Goal: Navigation & Orientation: Find specific page/section

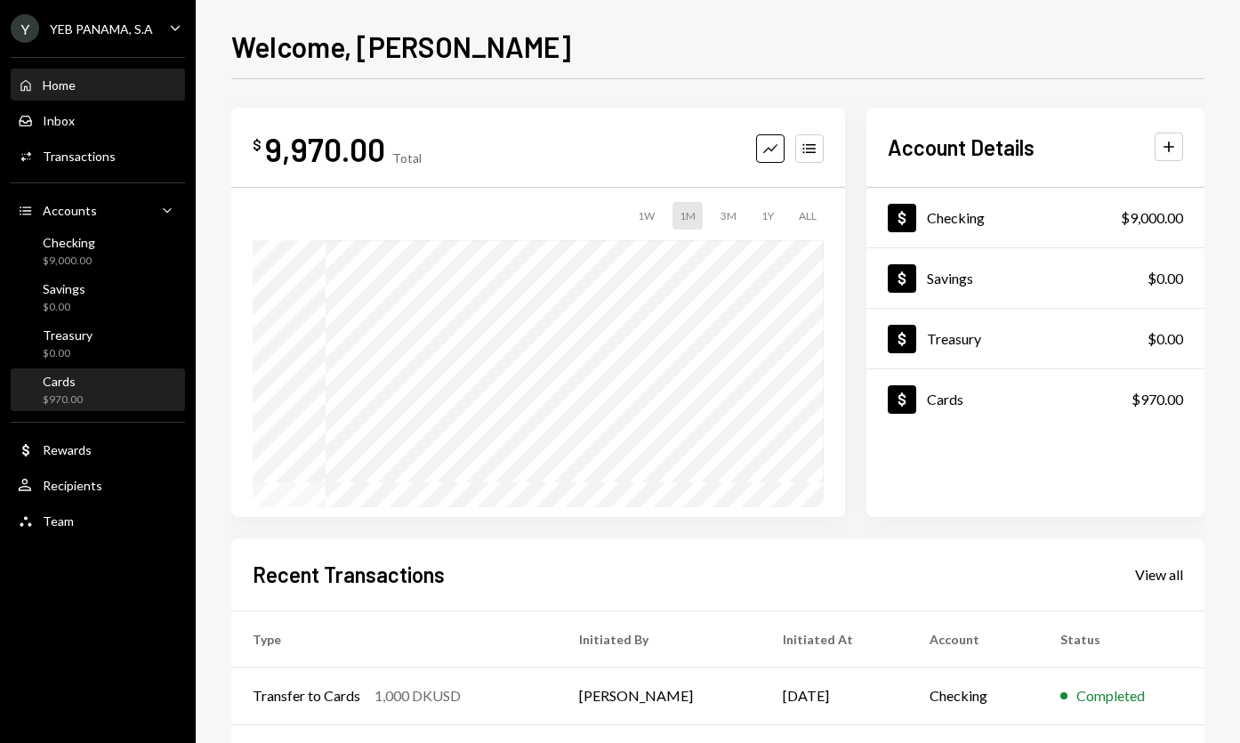
click at [109, 391] on div "Cards $970.00" at bounding box center [98, 391] width 160 height 34
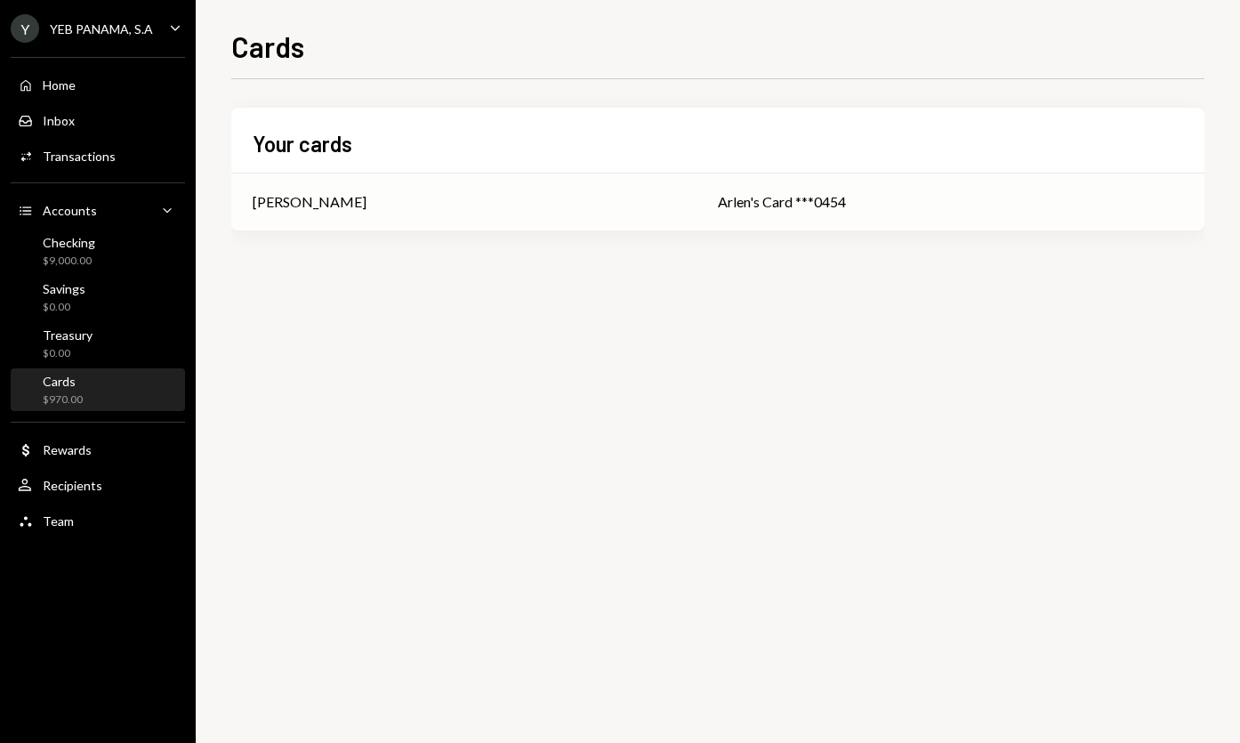
click at [697, 211] on td "Arlen's Card ***0454" at bounding box center [951, 201] width 508 height 57
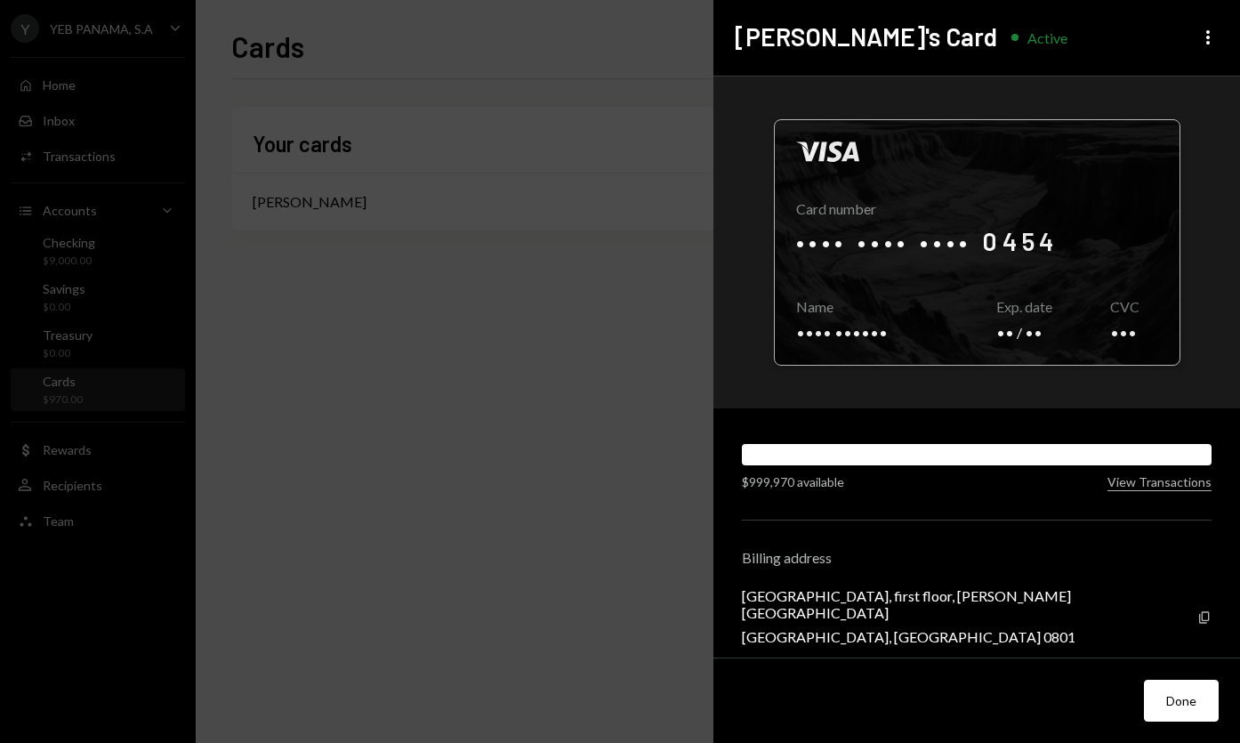
click at [1047, 306] on div at bounding box center [977, 242] width 405 height 245
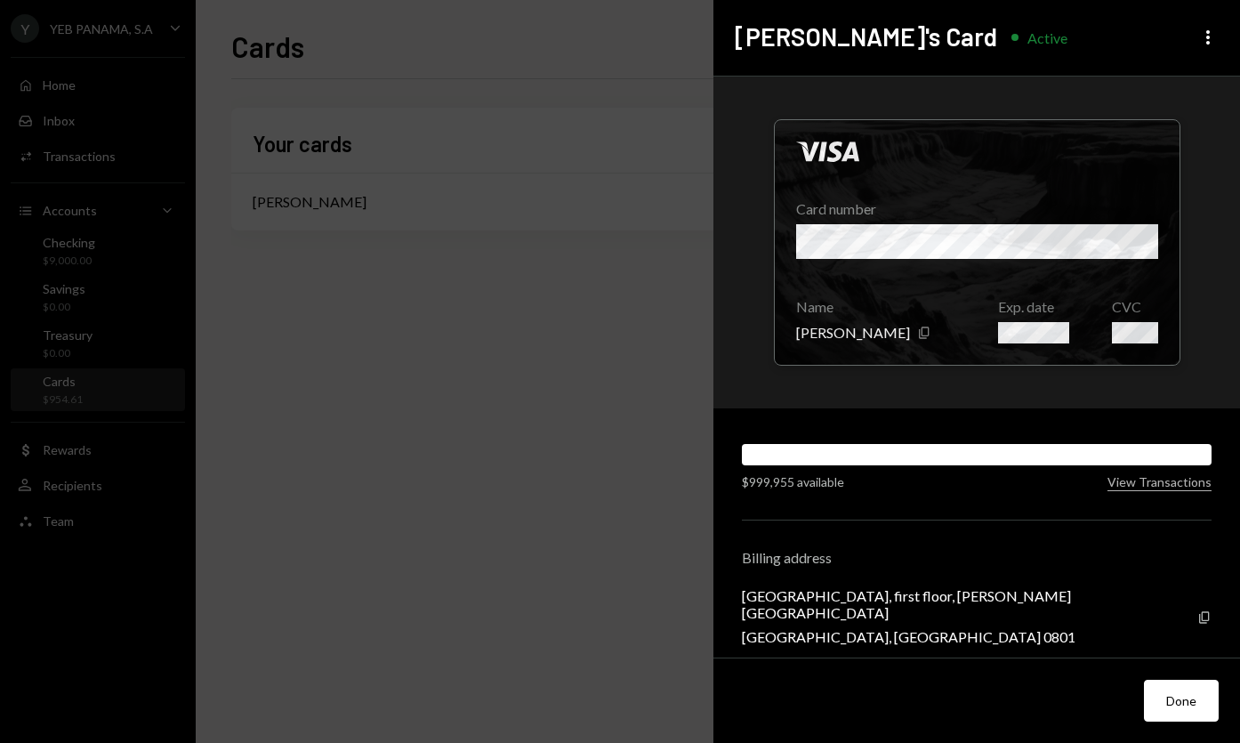
click at [1184, 491] on div "Visa Card number Name [PERSON_NAME] Copy Exp. date CVC $999,955 available View …" at bounding box center [976, 368] width 527 height 582
click at [1175, 480] on button "View Transactions" at bounding box center [1160, 482] width 104 height 17
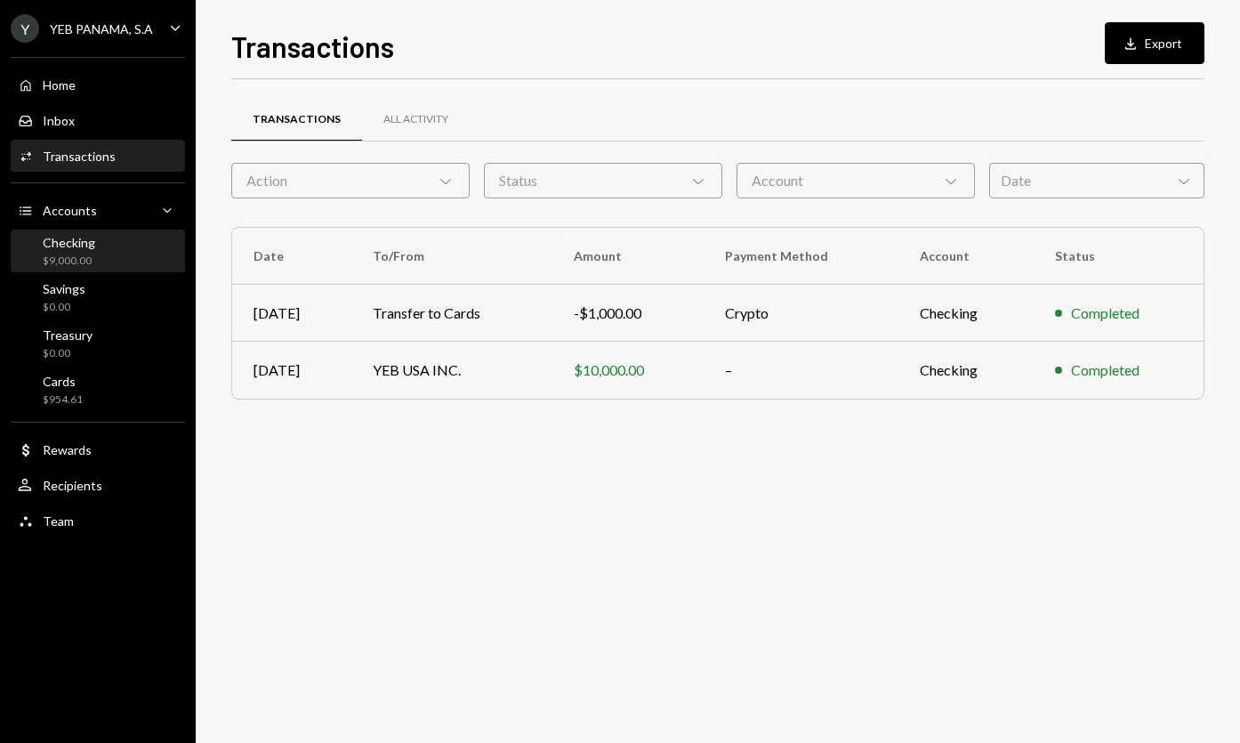
click at [99, 239] on div "Checking $9,000.00" at bounding box center [98, 252] width 160 height 34
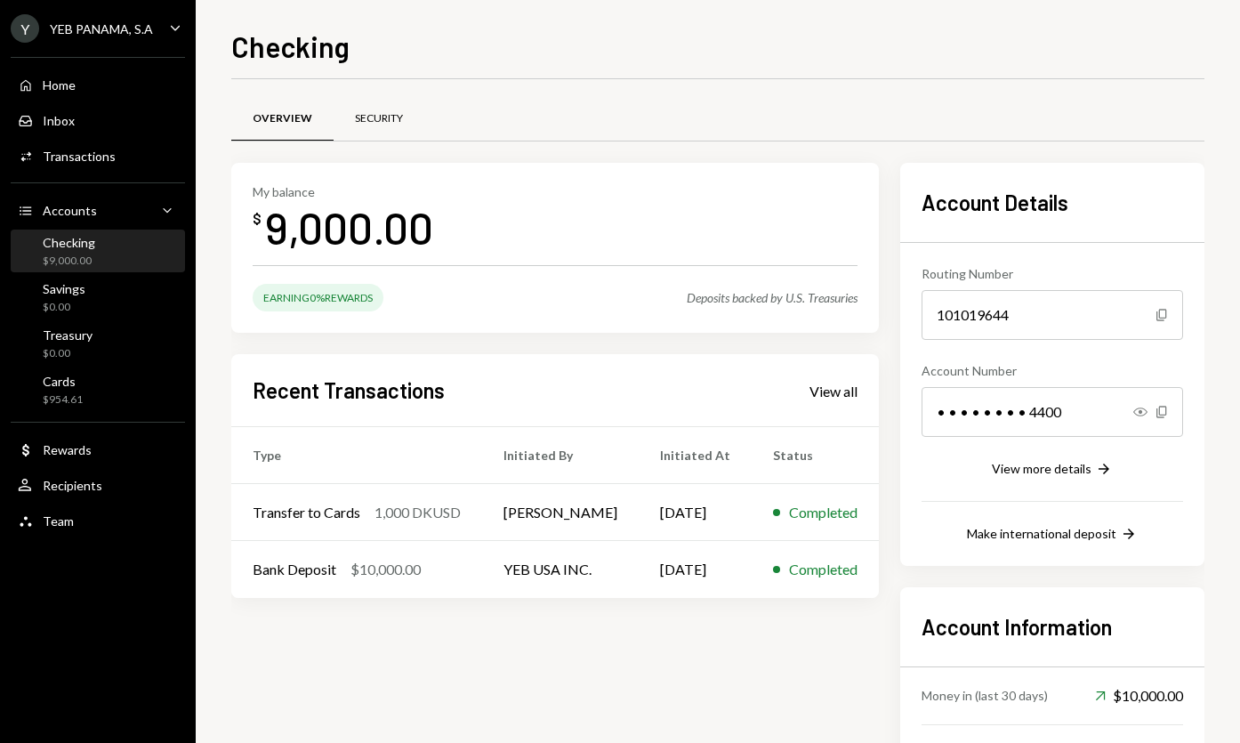
click at [381, 114] on div "Security" at bounding box center [379, 118] width 48 height 15
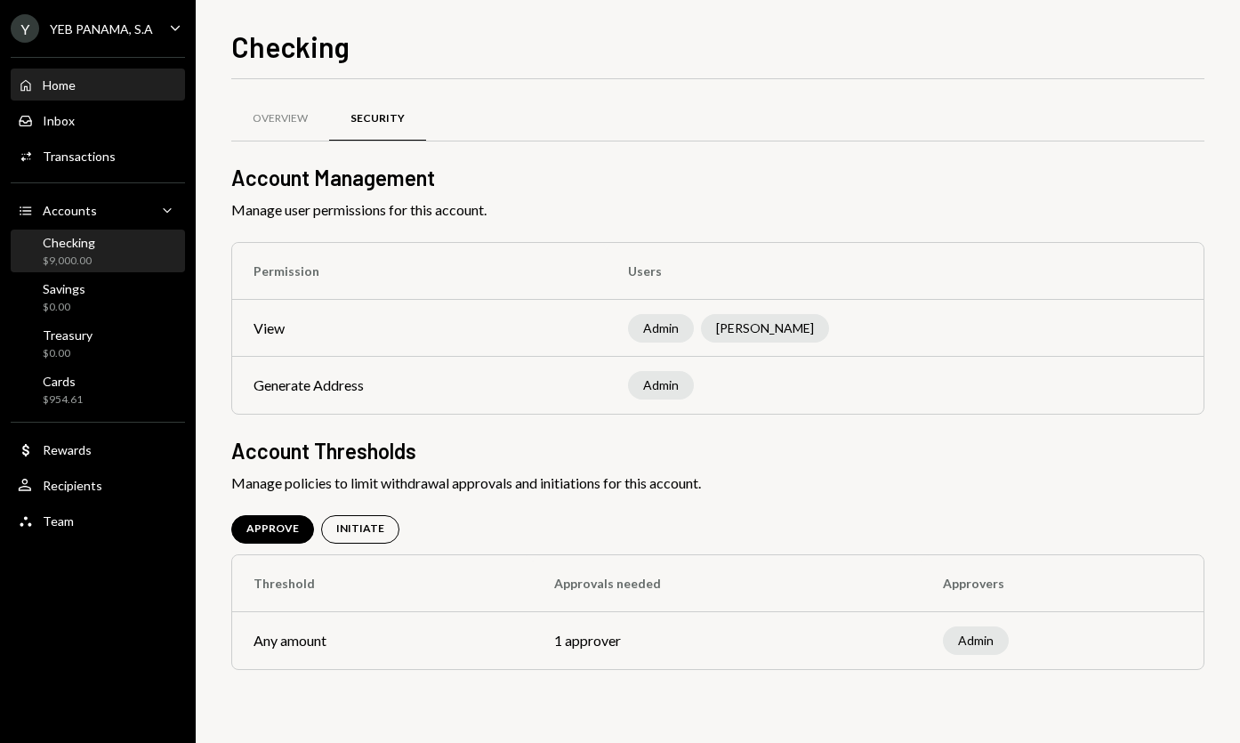
click at [95, 87] on div "Home Home" at bounding box center [98, 85] width 160 height 16
